Goal: Use online tool/utility: Utilize a website feature to perform a specific function

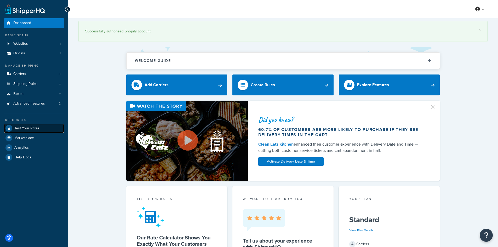
click at [56, 126] on link "Test Your Rates" at bounding box center [34, 128] width 60 height 9
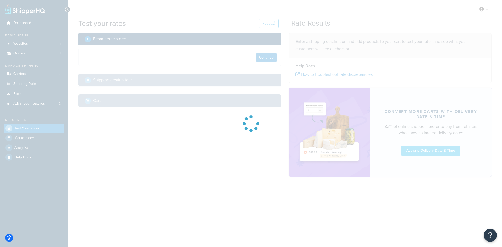
select select "TX"
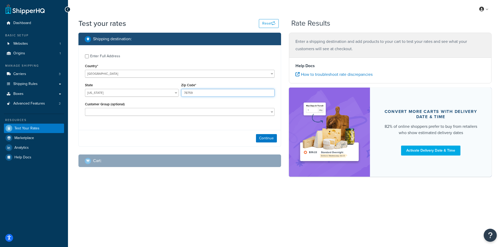
click at [191, 95] on input "78759" at bounding box center [228, 93] width 94 height 8
paste input "93940"
type input "93940"
click at [138, 94] on select "Alabama Alaska American Samoa Arizona Arkansas Armed Forces Americas Armed Forc…" at bounding box center [132, 93] width 94 height 8
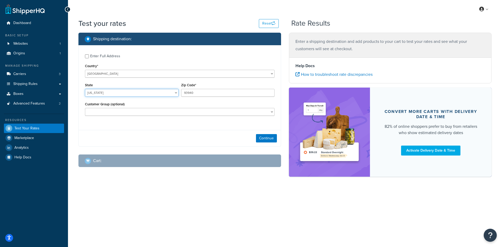
select select "CA"
click at [85, 89] on select "Alabama Alaska American Samoa Arizona Arkansas Armed Forces Americas Armed Forc…" at bounding box center [132, 93] width 94 height 8
click at [264, 139] on button "Continue" at bounding box center [266, 138] width 21 height 8
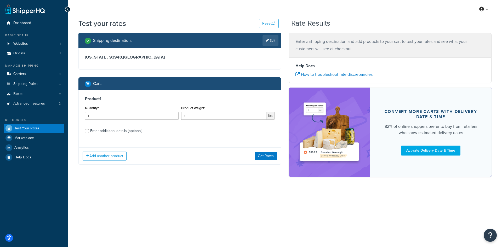
click at [108, 112] on div "Quantity* 1" at bounding box center [132, 112] width 94 height 15
click at [106, 113] on input "1" at bounding box center [132, 116] width 94 height 8
type input "100"
click at [189, 116] on input "1" at bounding box center [224, 116] width 86 height 8
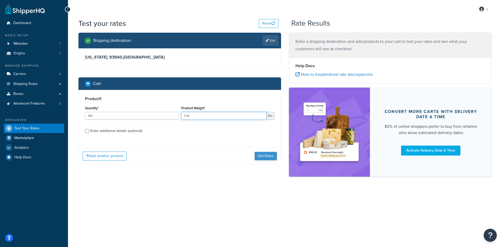
type input "3.19"
click at [255, 157] on button "Get Rates" at bounding box center [266, 156] width 22 height 8
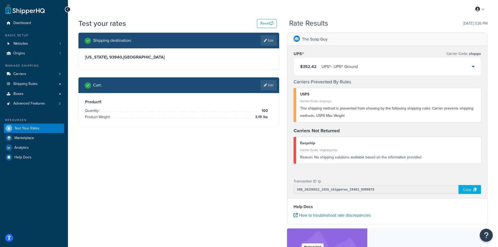
click at [388, 69] on div "$352.42 UPS® - UPS® Ground" at bounding box center [387, 67] width 187 height 18
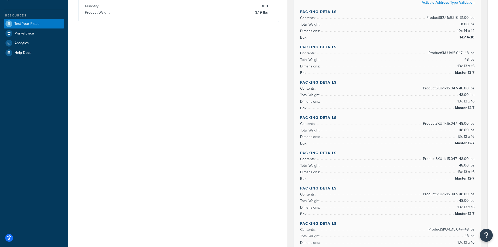
scroll to position [183, 0]
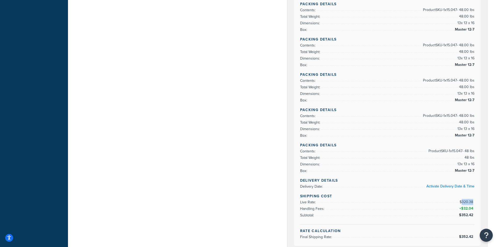
copy span "320.38"
drag, startPoint x: 463, startPoint y: 201, endPoint x: 293, endPoint y: 201, distance: 170.0
click at [473, 201] on span "$320.38" at bounding box center [467, 201] width 15 height 5
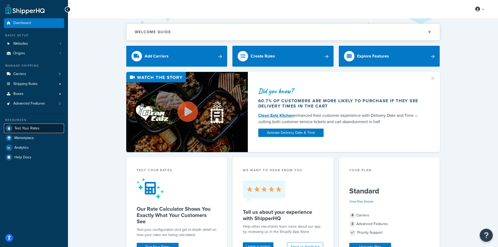
click at [26, 131] on span "Test Your Rates" at bounding box center [26, 128] width 25 height 4
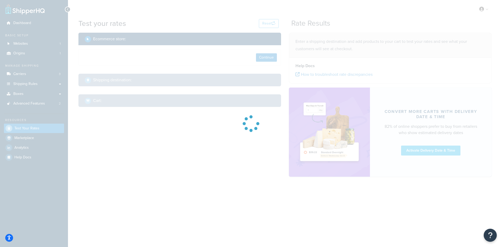
select select "TX"
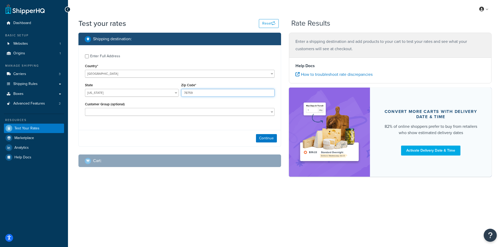
click at [205, 92] on input "78759" at bounding box center [228, 93] width 94 height 8
paste input "7571"
type input "77571"
click at [263, 138] on button "Continue" at bounding box center [266, 138] width 21 height 8
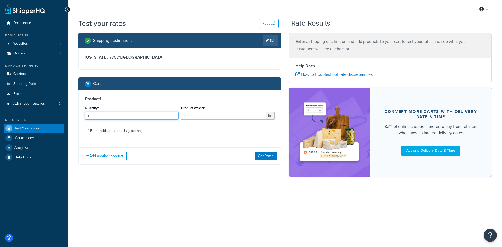
click at [125, 118] on input "1" at bounding box center [132, 116] width 94 height 8
type input "100"
click at [208, 115] on input "1" at bounding box center [224, 116] width 86 height 8
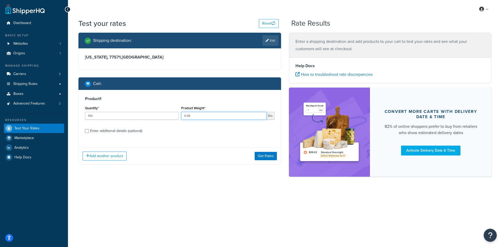
type input "0.08"
click at [263, 157] on button "Get Rates" at bounding box center [266, 156] width 22 height 8
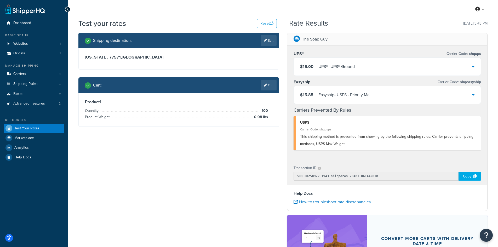
click at [352, 71] on div "$15.00 UPS® - UPS® Ground" at bounding box center [387, 67] width 187 height 18
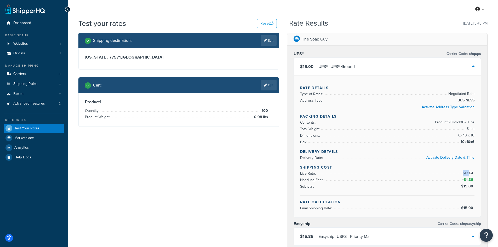
drag, startPoint x: 475, startPoint y: 173, endPoint x: 469, endPoint y: 174, distance: 5.5
click at [469, 174] on div "Rate Details Type of Rates: Negotiated Rate Address Type: BUSINESS Activate Add…" at bounding box center [387, 147] width 187 height 142
click at [467, 173] on span "$13.64" at bounding box center [469, 173] width 12 height 5
copy span "13.64"
drag, startPoint x: 465, startPoint y: 173, endPoint x: 428, endPoint y: 180, distance: 38.0
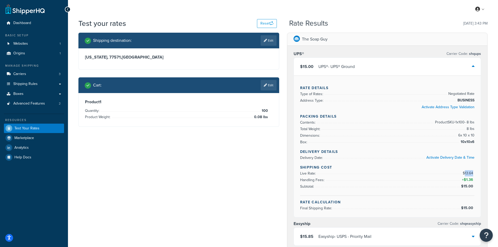
click at [474, 174] on span "$13.64" at bounding box center [469, 173] width 12 height 5
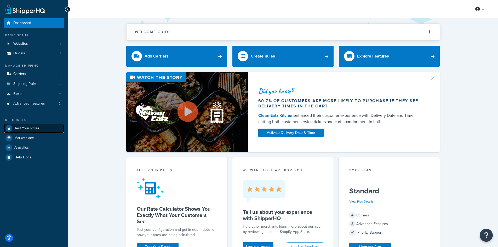
click at [20, 130] on span "Test Your Rates" at bounding box center [26, 128] width 25 height 4
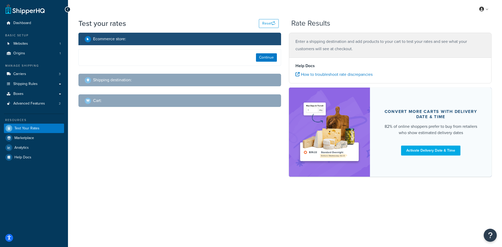
select select "[GEOGRAPHIC_DATA]"
